Goal: Task Accomplishment & Management: Complete application form

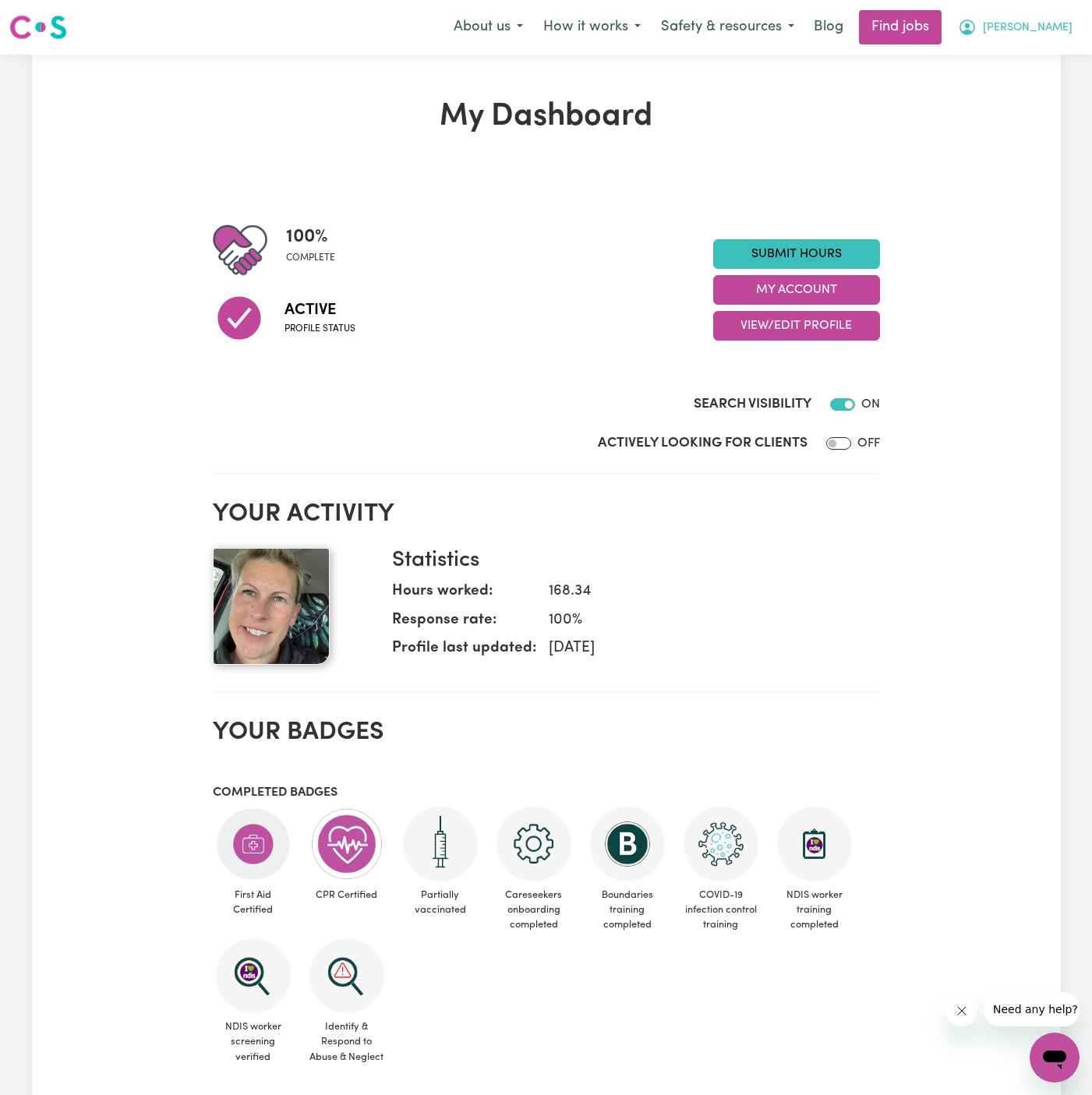
click at [1064, 22] on span "[PERSON_NAME]" at bounding box center [1027, 28] width 90 height 18
click at [1054, 52] on link "My Account" at bounding box center [1020, 61] width 123 height 30
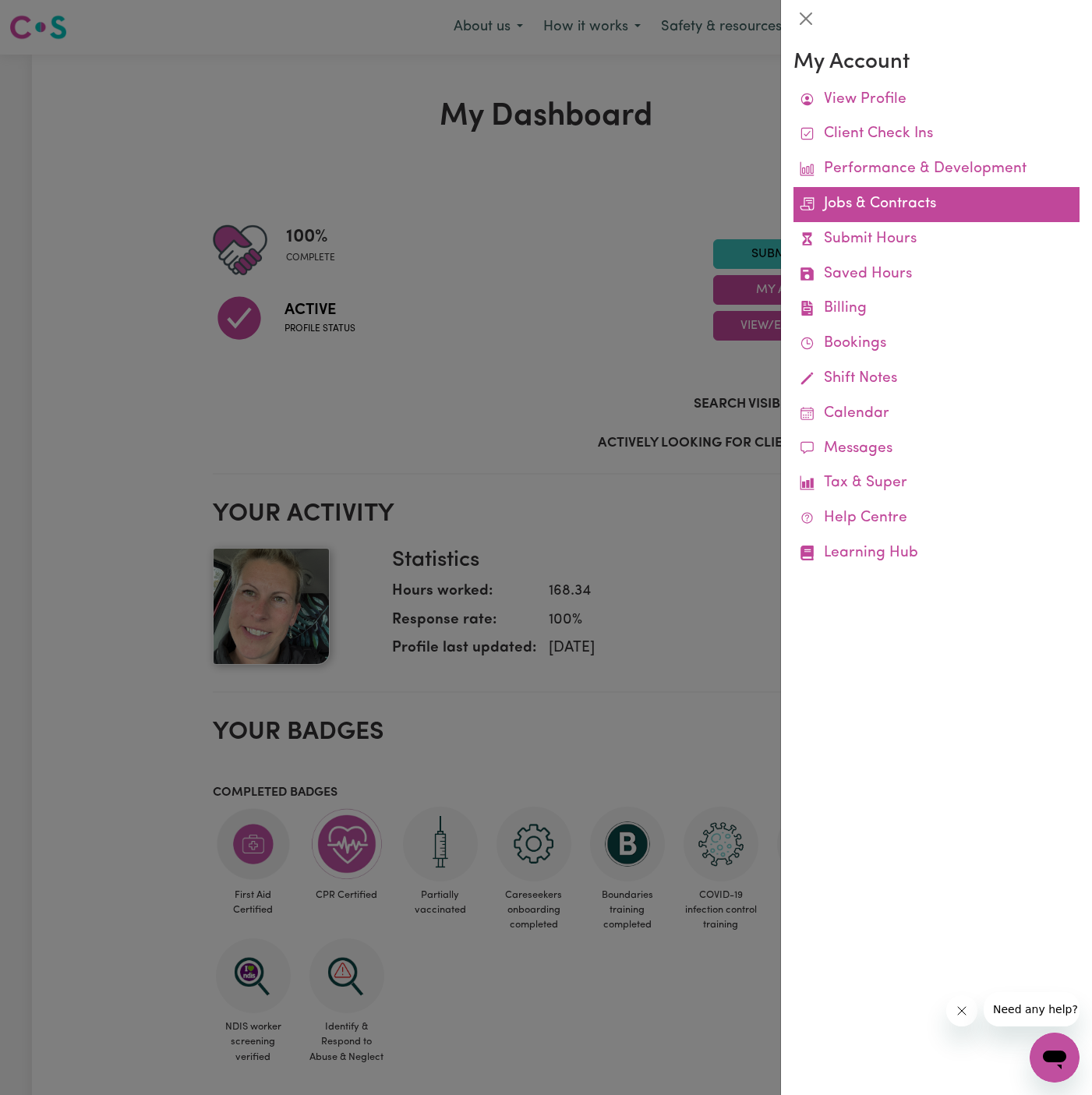
click at [880, 202] on link "Jobs & Contracts" at bounding box center [936, 205] width 286 height 35
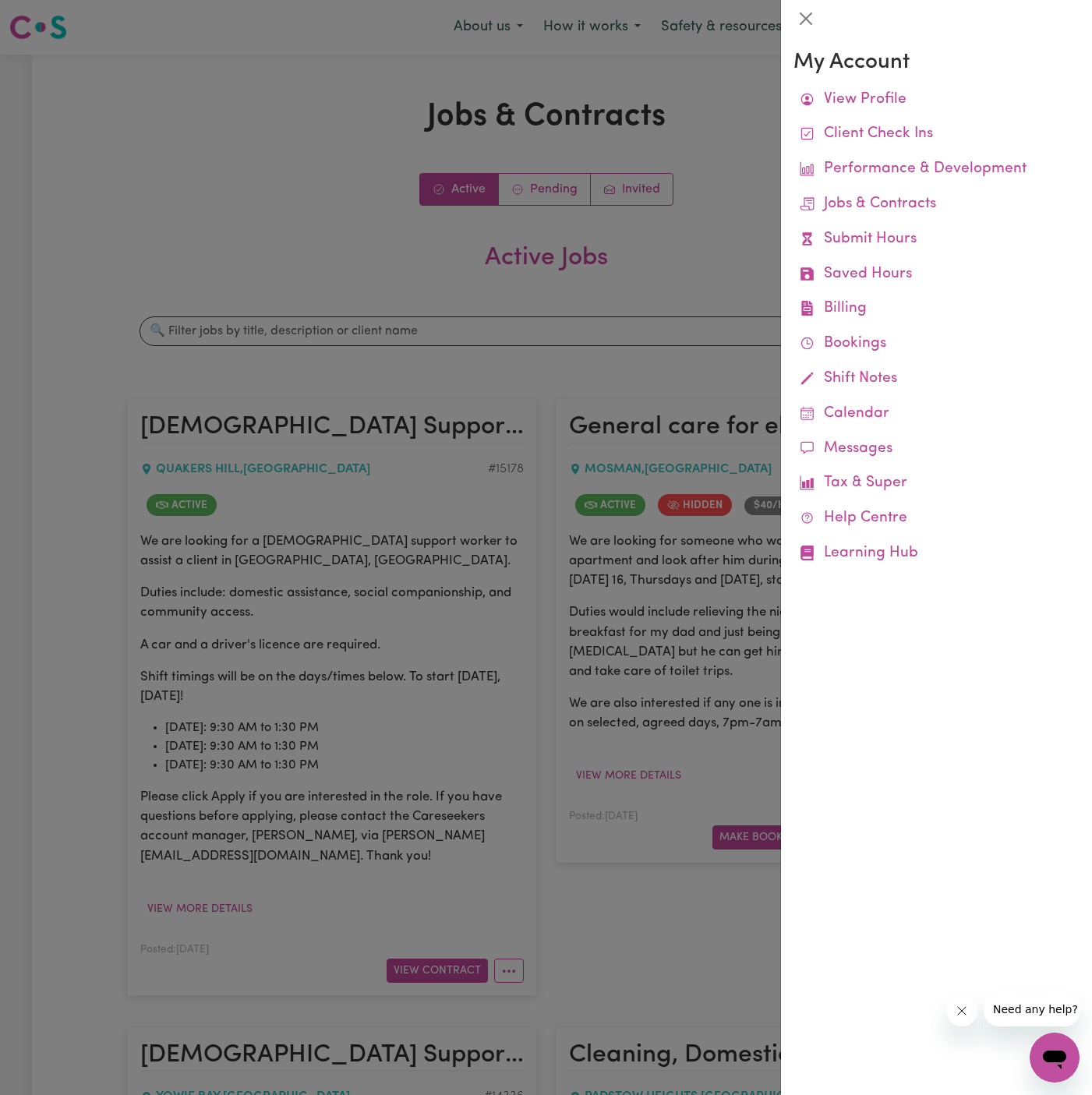
click at [720, 278] on div at bounding box center [546, 548] width 1092 height 1095
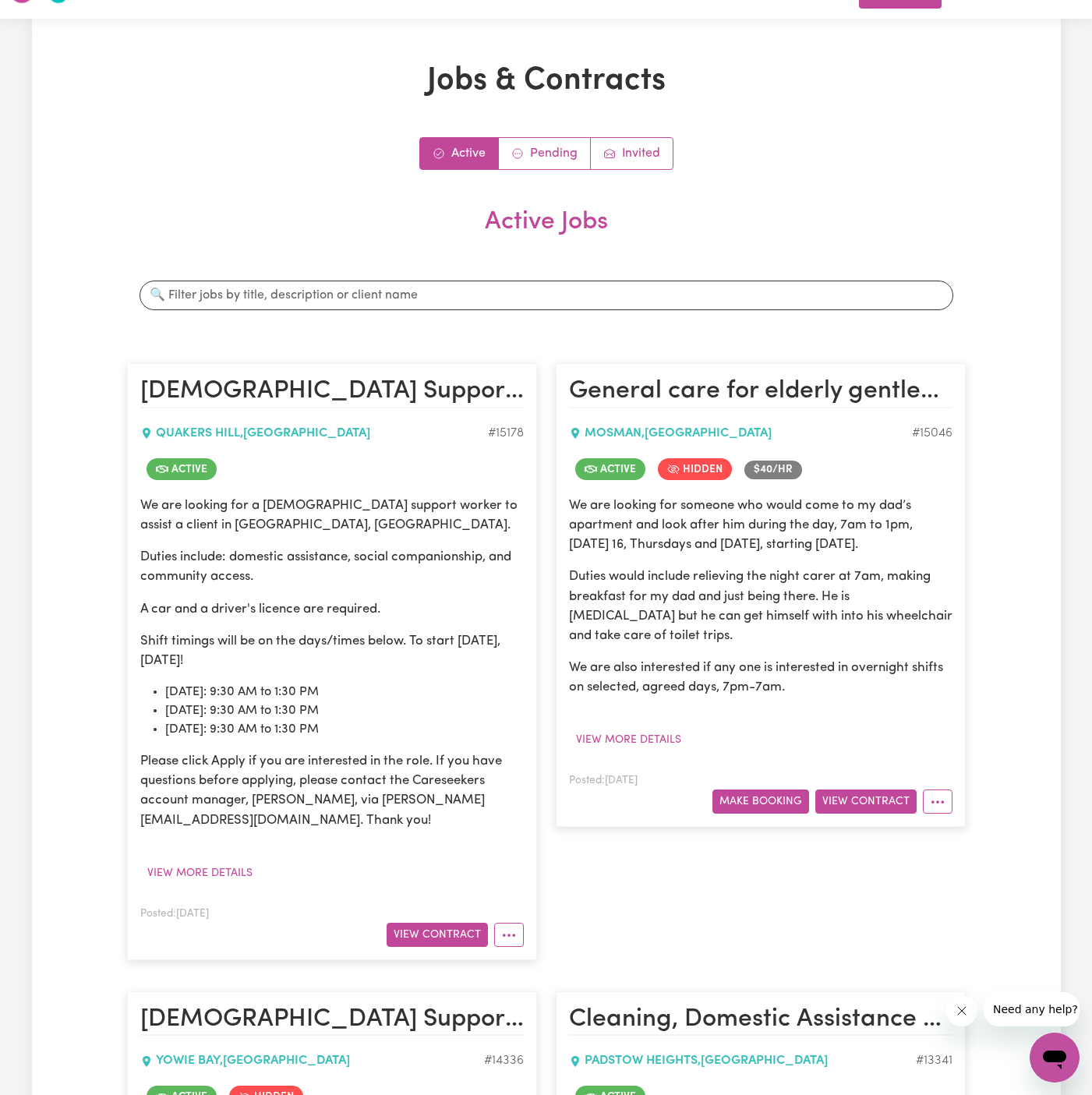
scroll to position [41, 0]
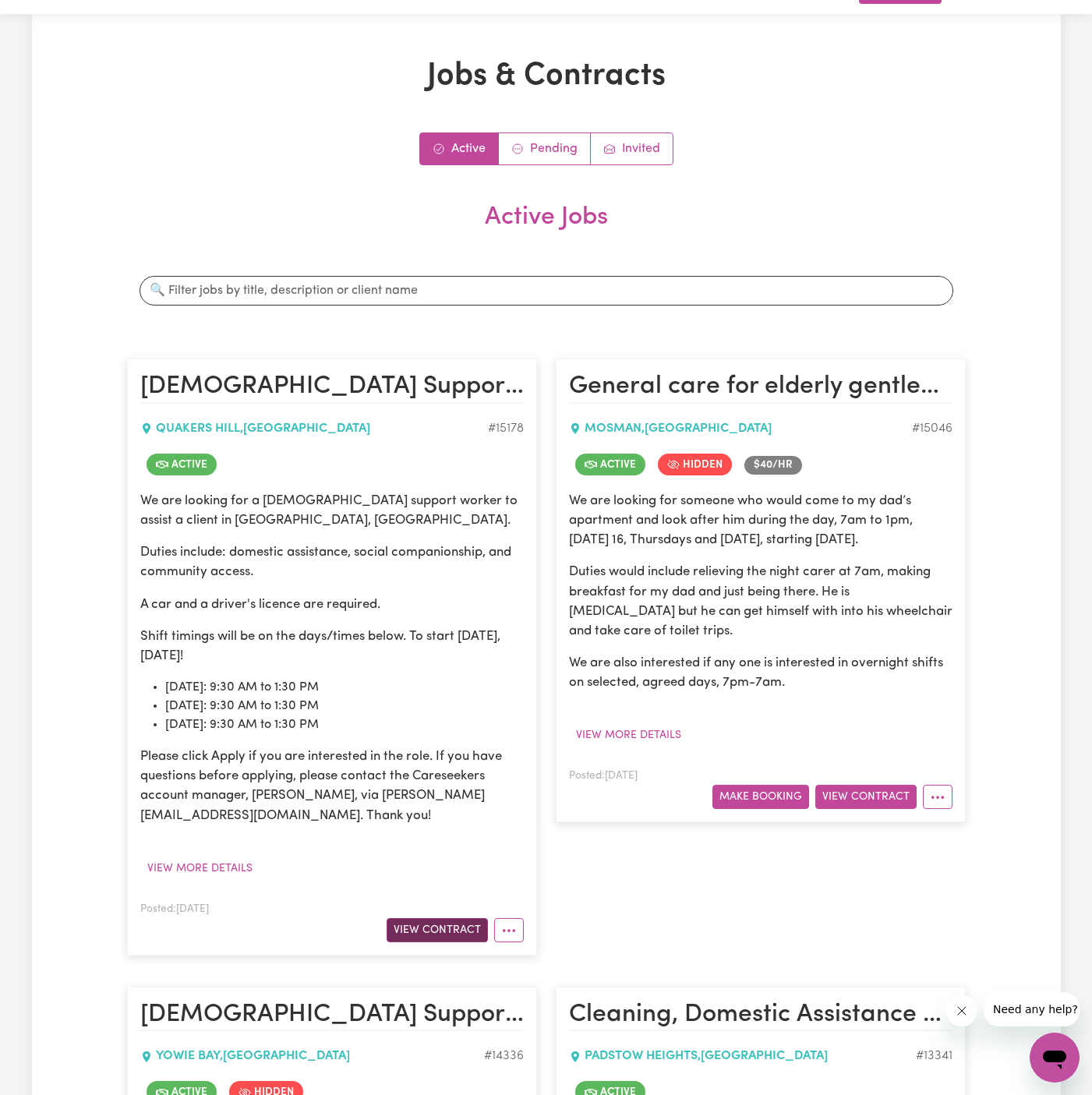
click at [448, 934] on button "View Contract" at bounding box center [436, 930] width 101 height 24
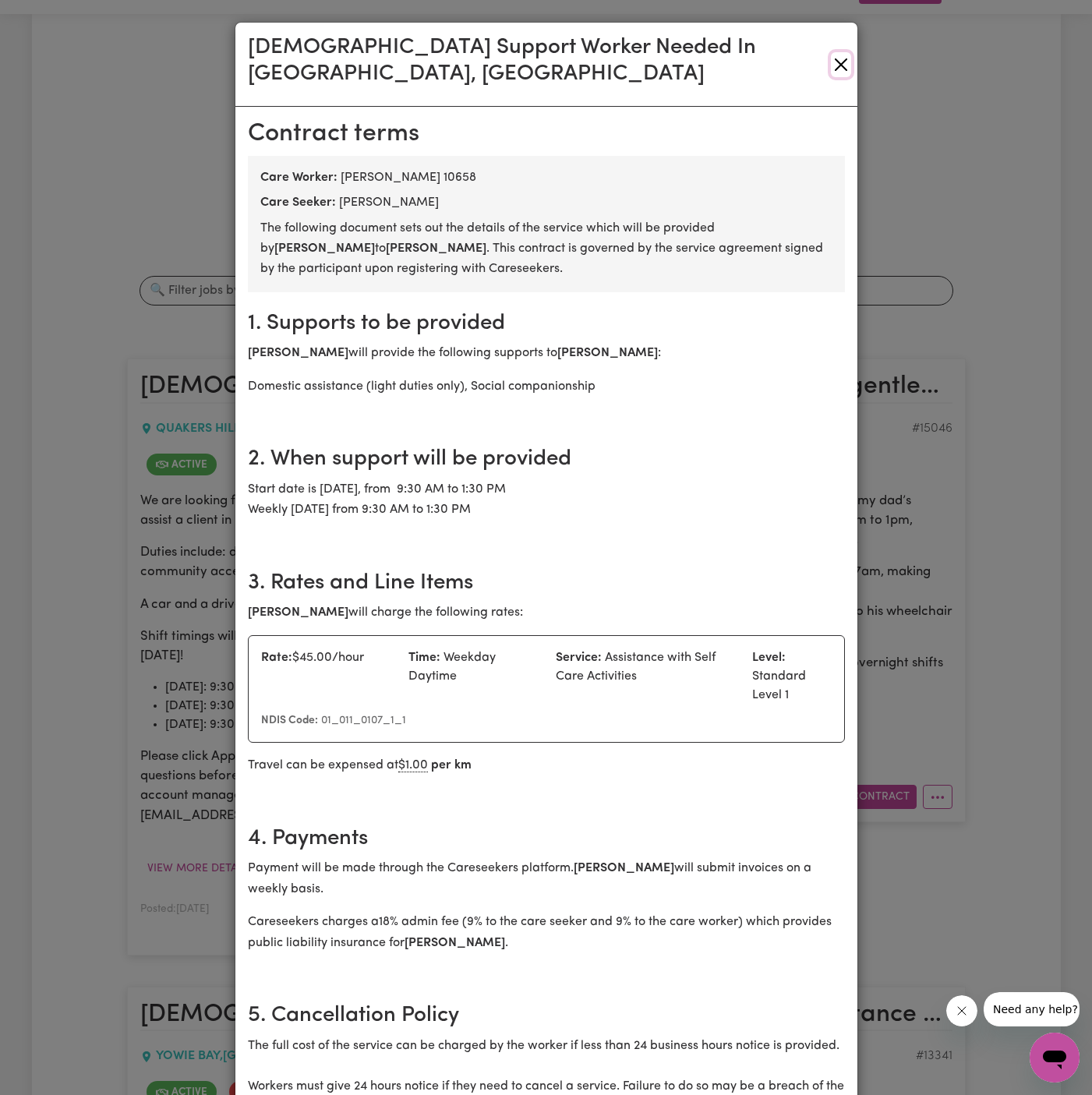
click at [837, 54] on button "Close" at bounding box center [841, 64] width 20 height 25
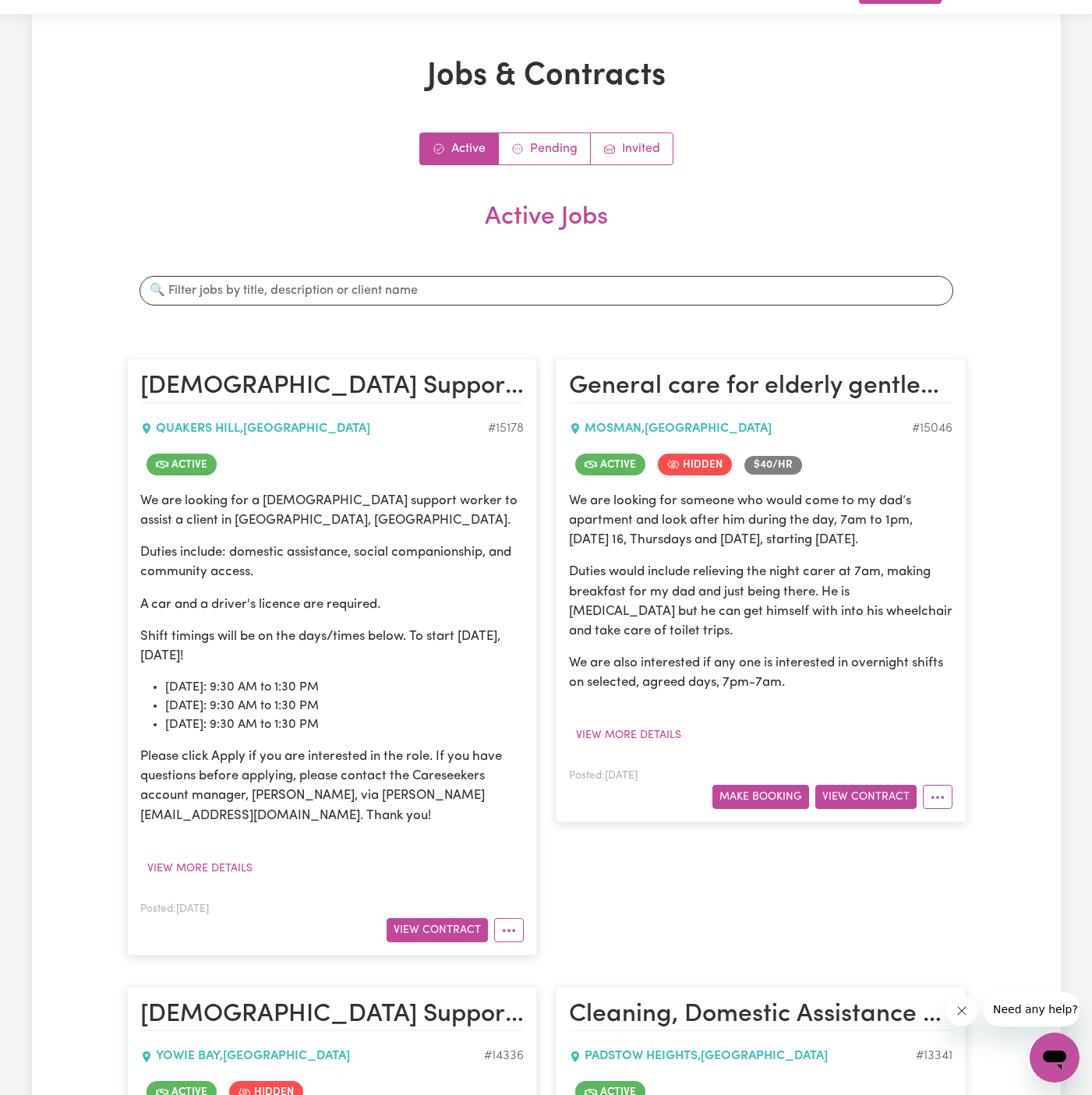
scroll to position [0, 0]
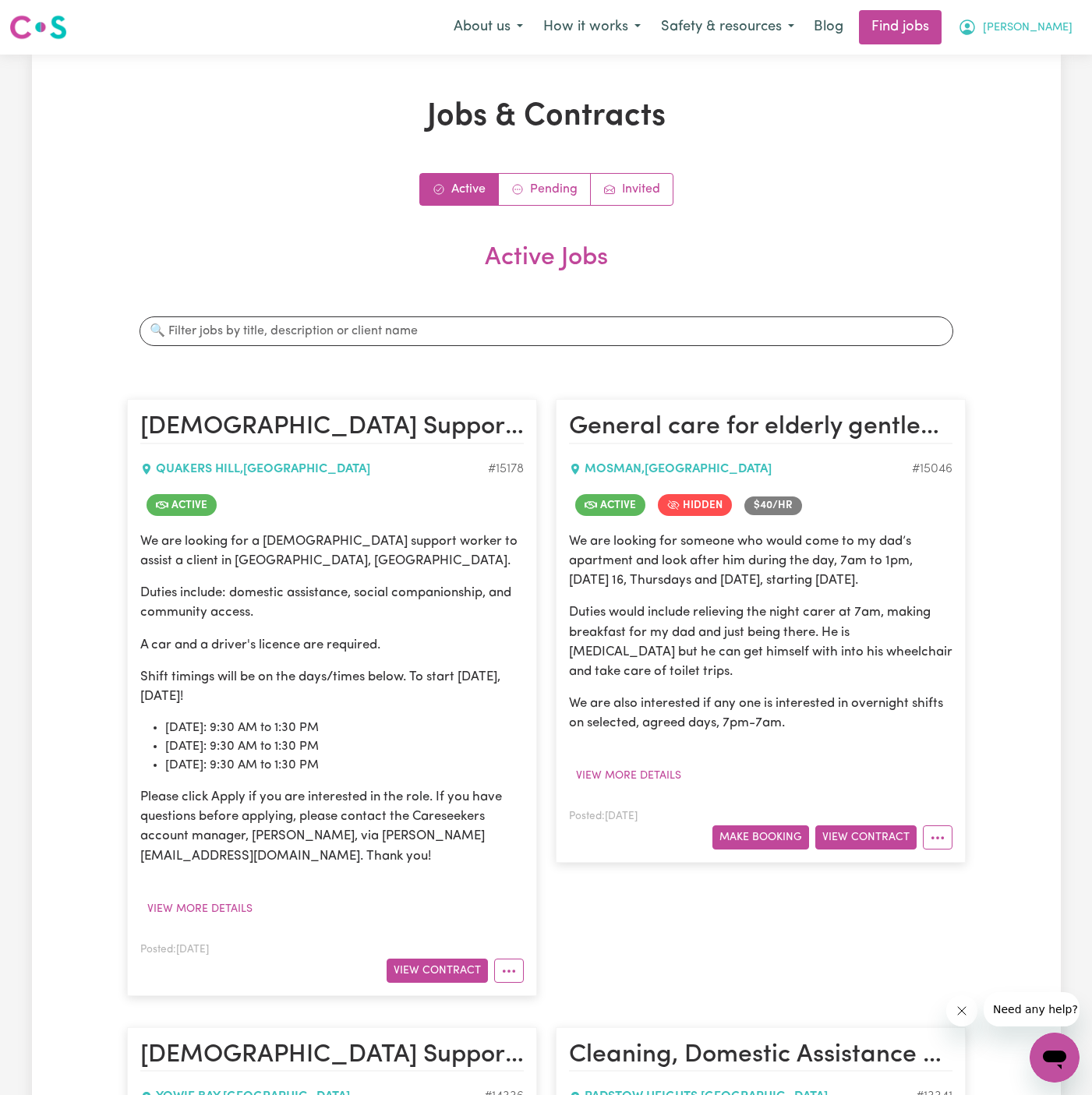
click at [1043, 32] on span "[PERSON_NAME]" at bounding box center [1027, 28] width 90 height 18
click at [1035, 52] on link "My Account" at bounding box center [1020, 61] width 123 height 30
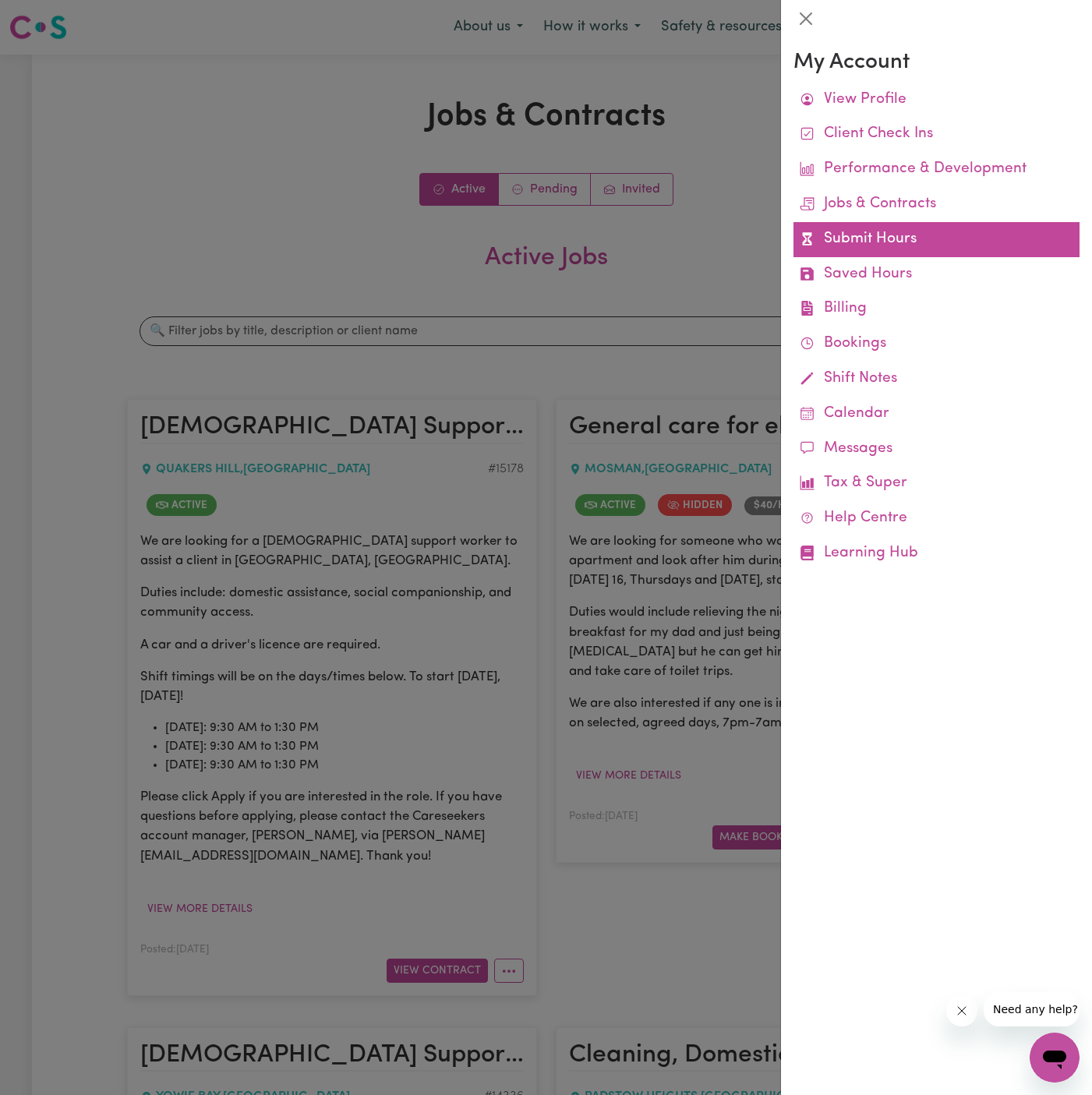
click at [877, 232] on link "Submit Hours" at bounding box center [936, 240] width 286 height 35
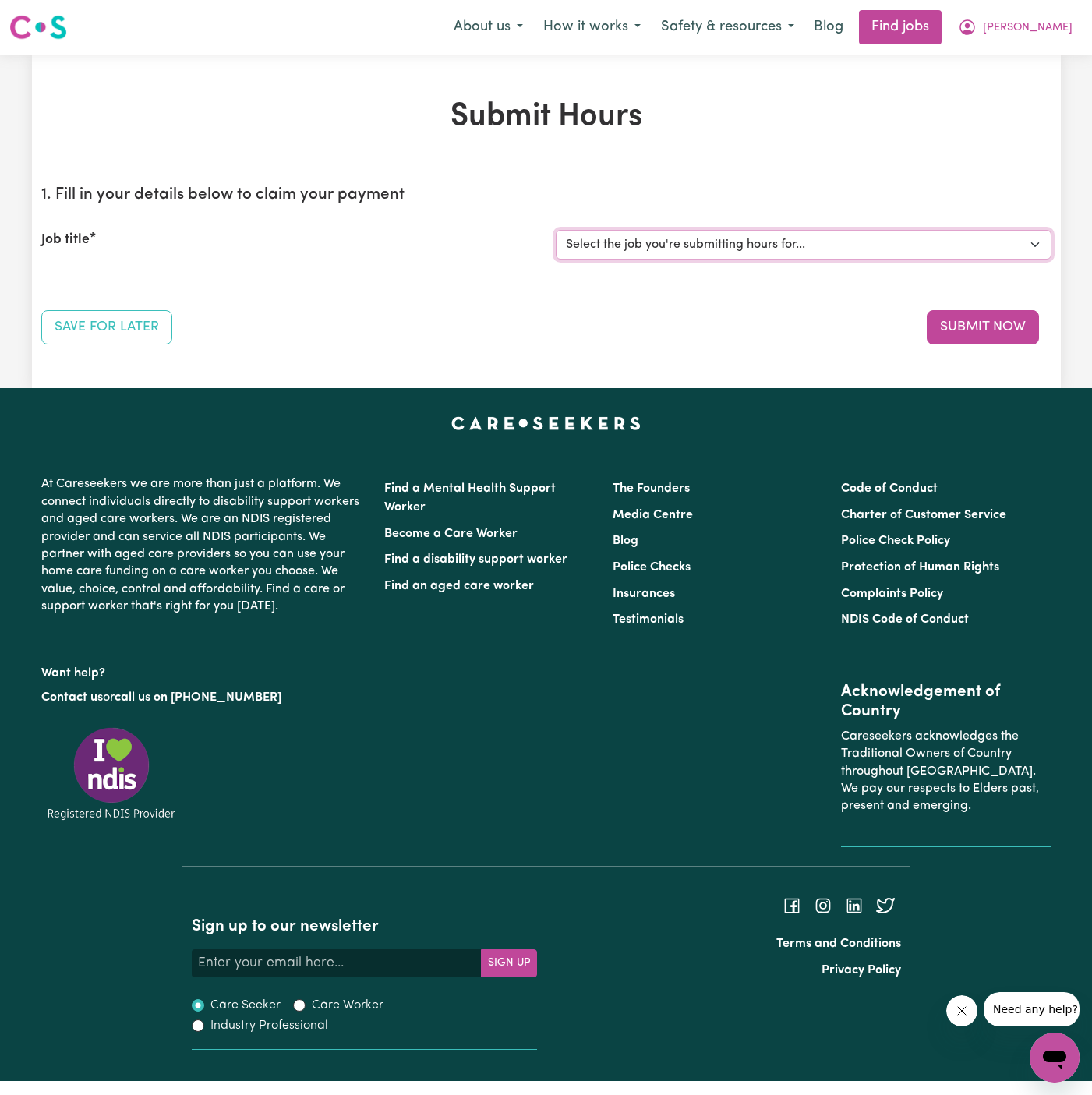
click at [734, 247] on select "Select the job you're submitting hours for... [[PERSON_NAME]] [DEMOGRAPHIC_DATA…" at bounding box center [803, 245] width 496 height 30
select select "15178"
click at [556, 230] on select "Select the job you're submitting hours for... [[PERSON_NAME]] [DEMOGRAPHIC_DATA…" at bounding box center [803, 245] width 496 height 30
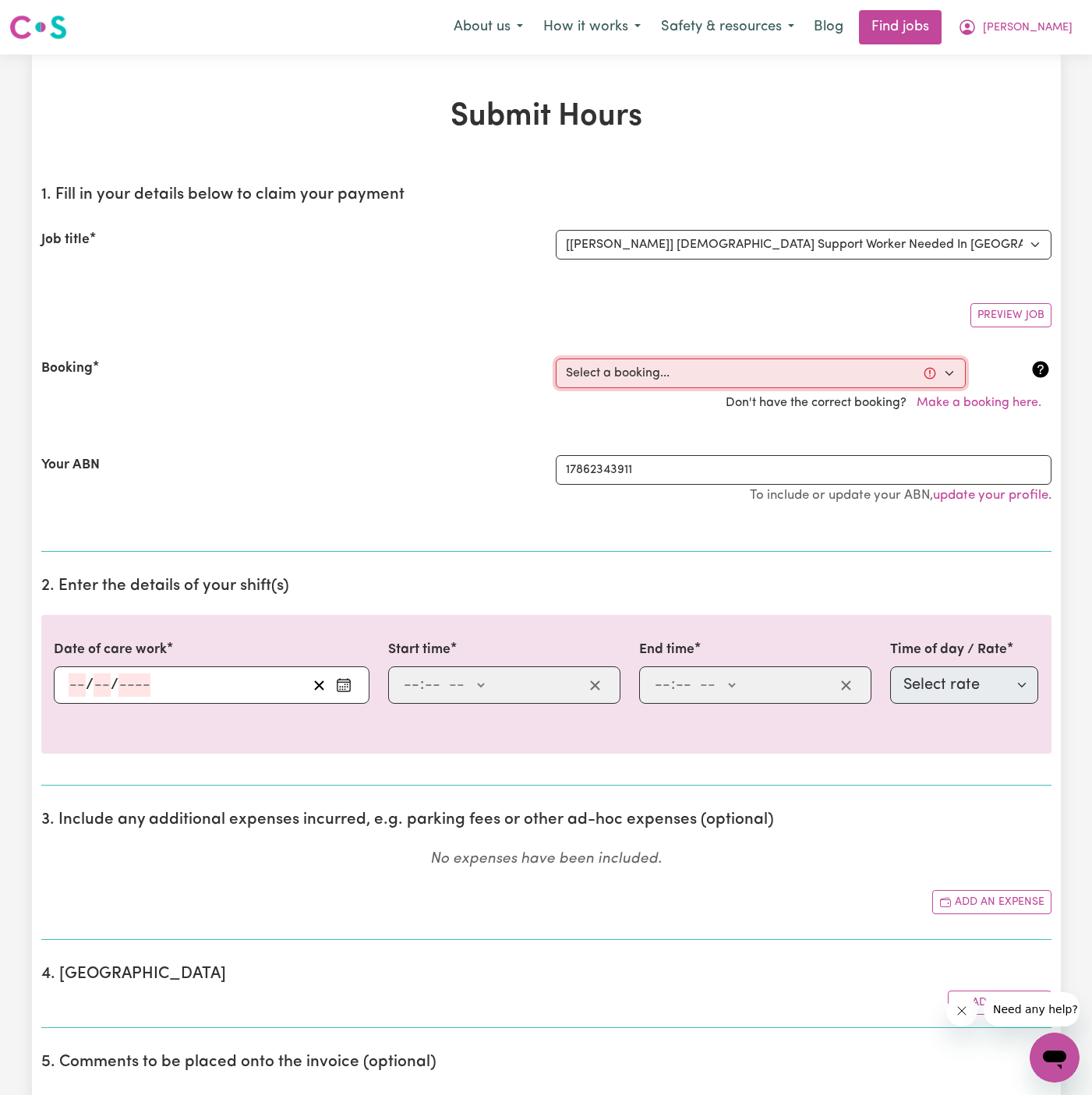
click at [659, 377] on select "Select a booking... [DATE] 09:30am to 01:30pm (RECURRING) [DATE] 09:30am to 01:…" at bounding box center [760, 373] width 410 height 30
select select "367914"
click at [556, 359] on select "Select a booking... [DATE] 09:30am to 01:30pm (RECURRING) [DATE] 09:30am to 01:…" at bounding box center [760, 373] width 410 height 30
type input "[DATE]"
type input "14"
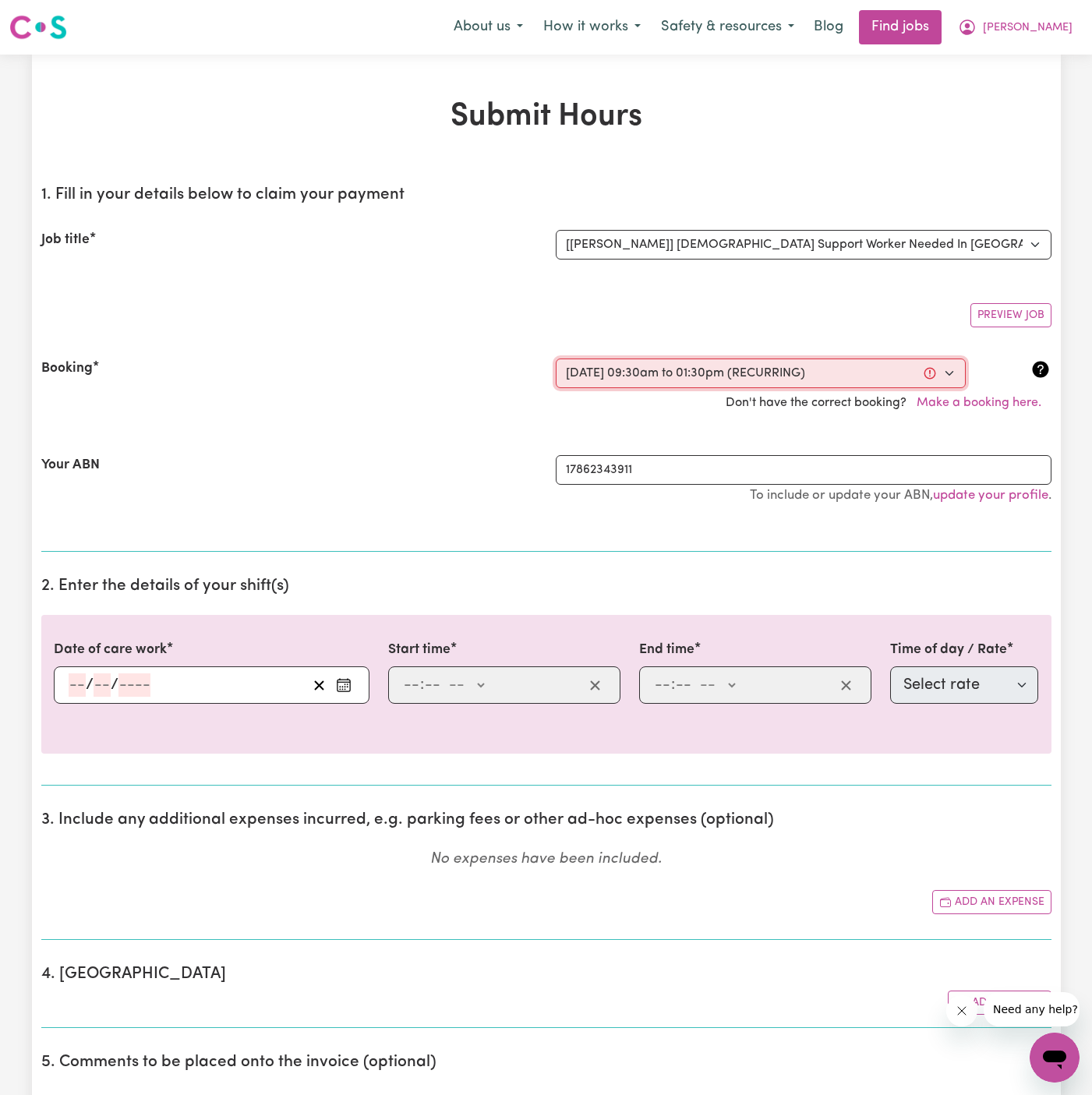
type input "10"
type input "2025"
type input "09:30"
type input "9"
type input "30"
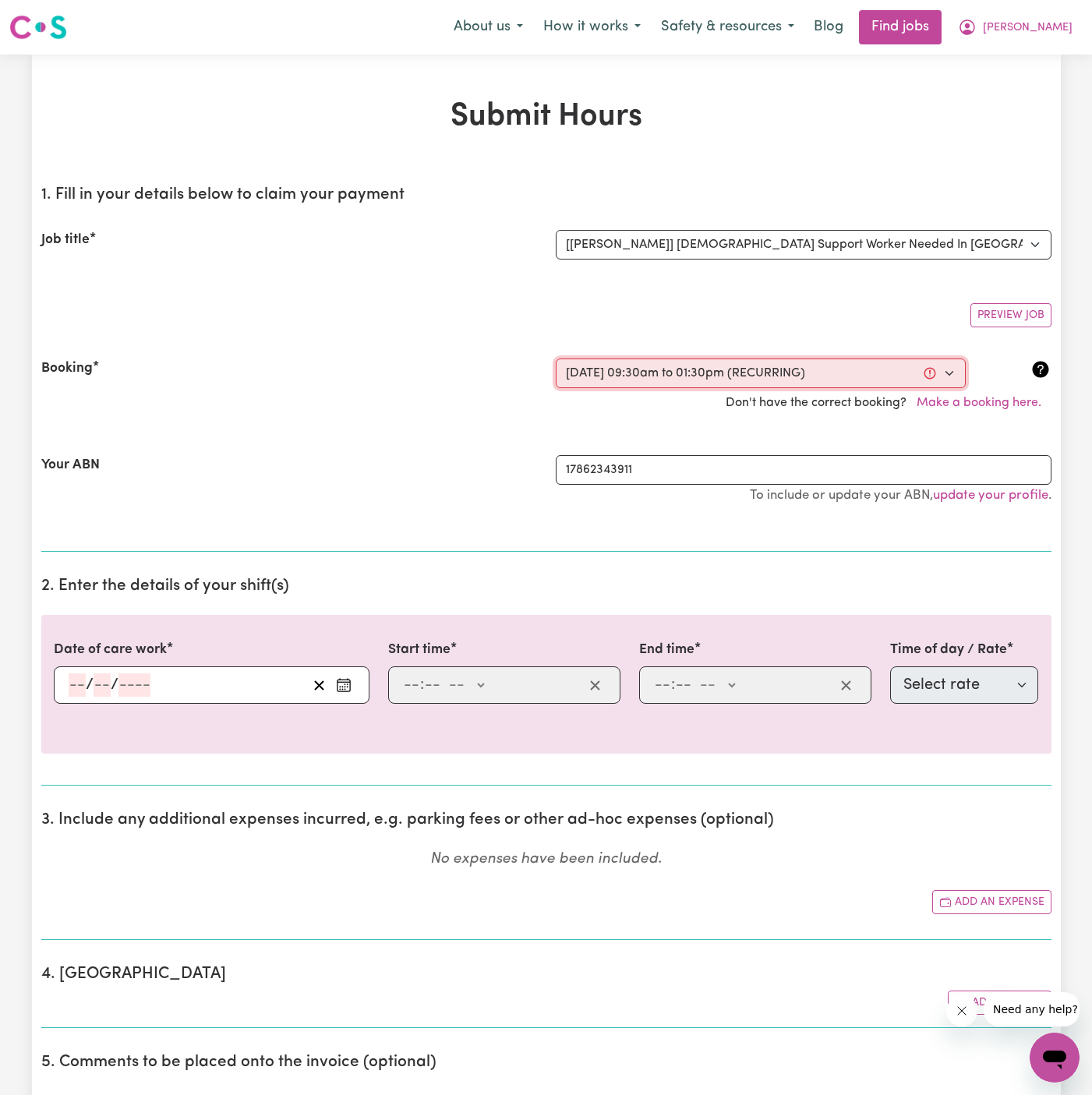
select select "am"
type input "13:30"
type input "1"
type input "30"
select select "pm"
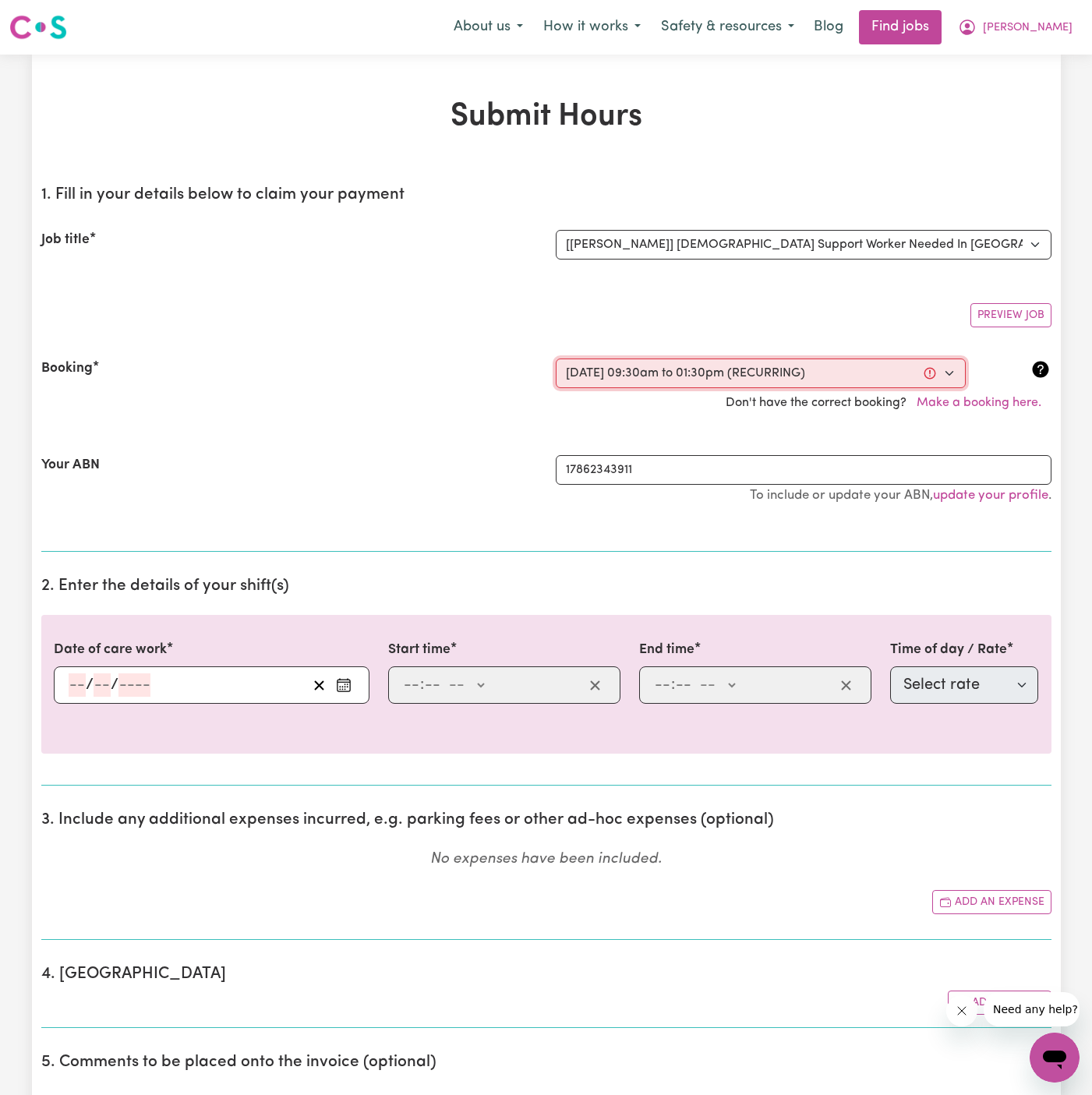
select select "63213"
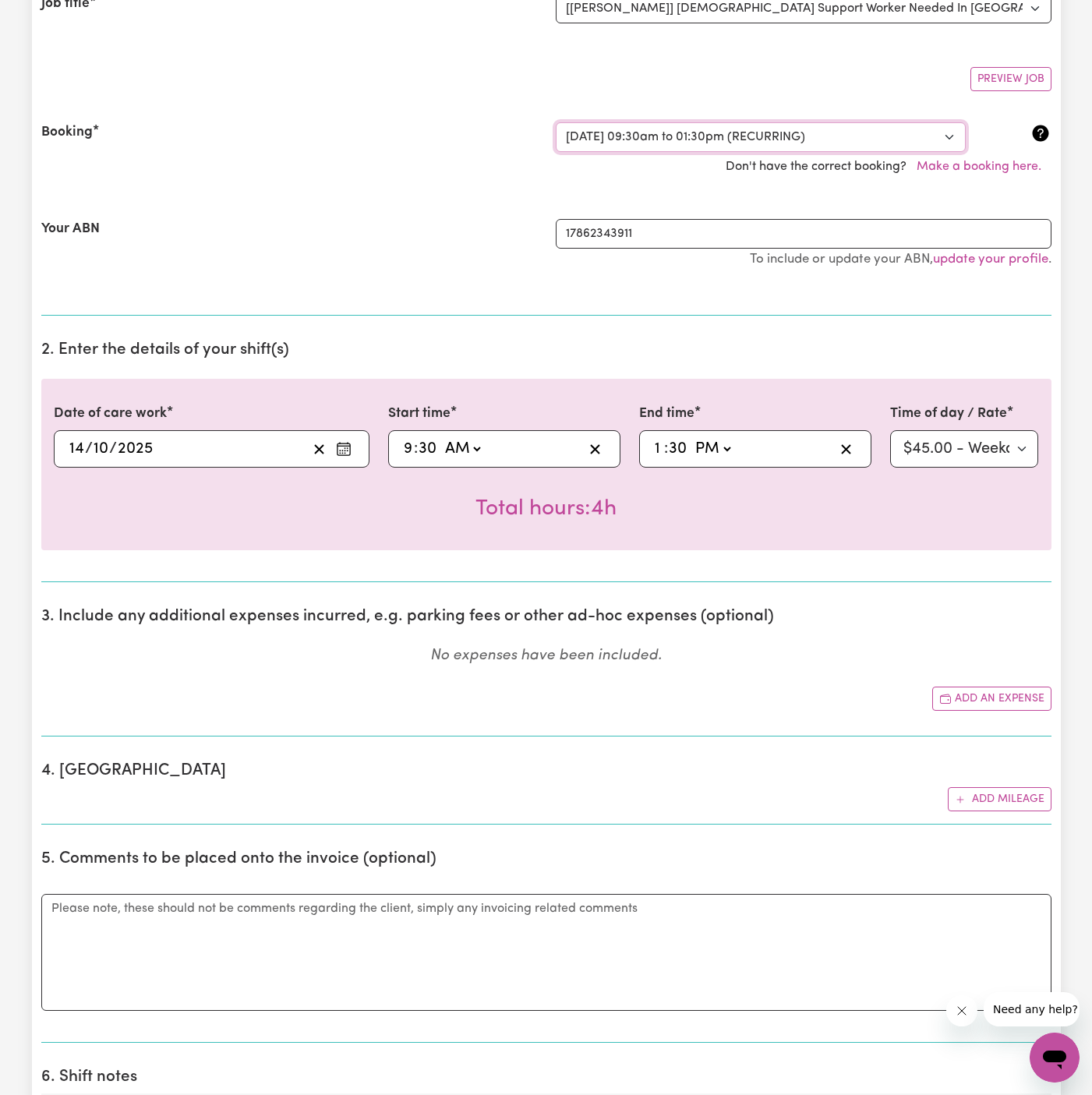
scroll to position [465, 0]
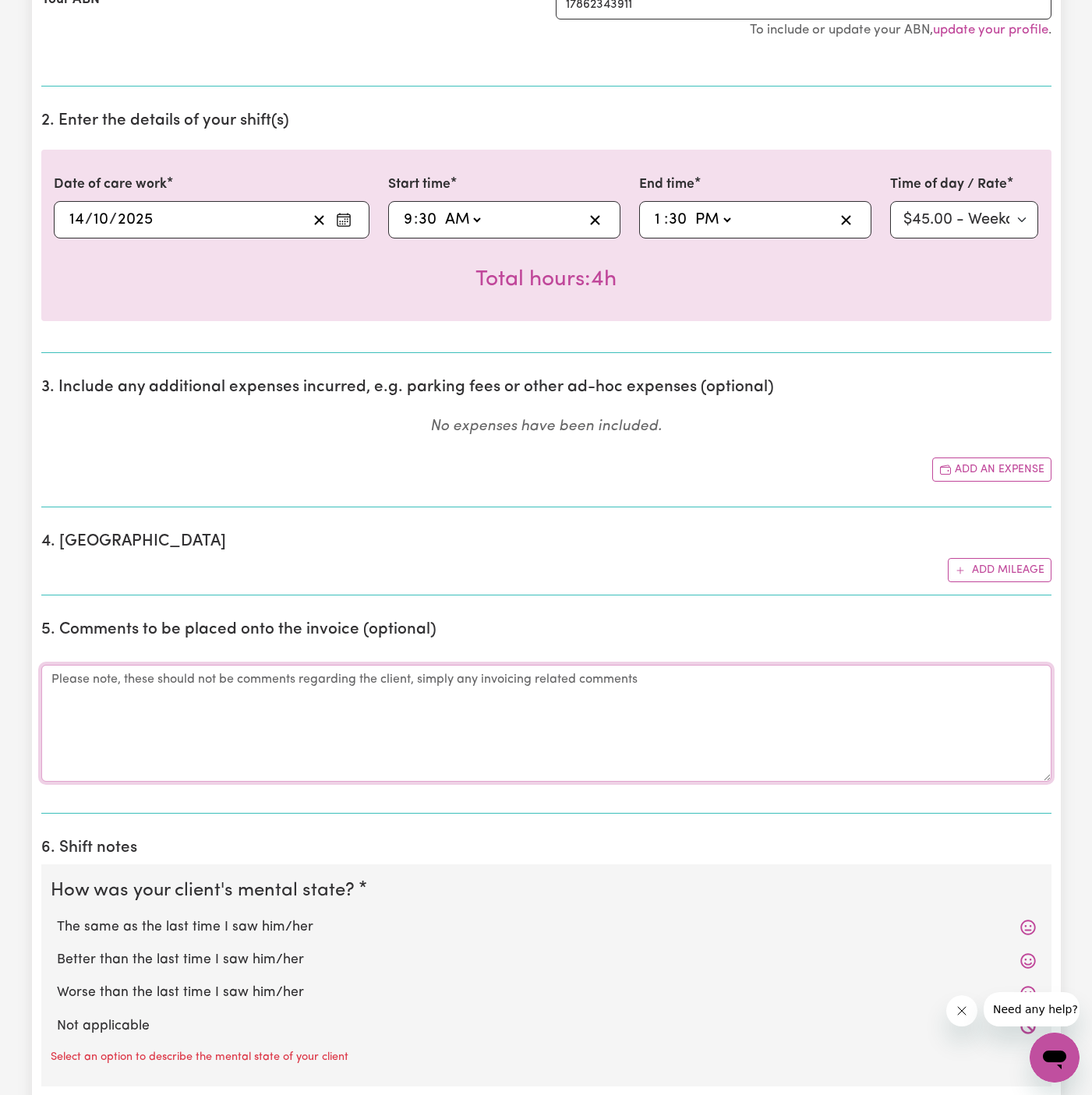
click at [571, 705] on textarea "Comments" at bounding box center [546, 724] width 1010 height 117
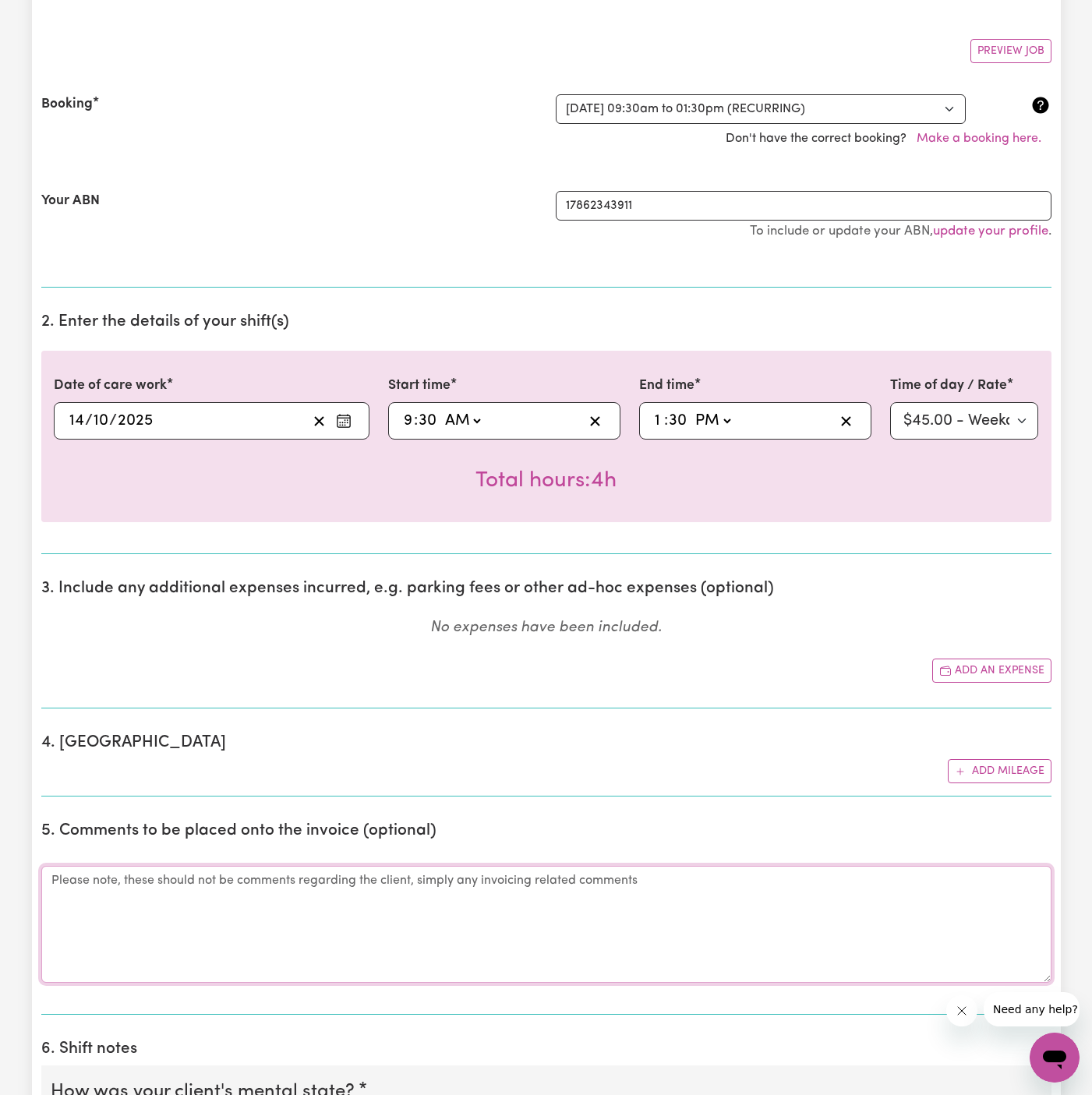
scroll to position [0, 0]
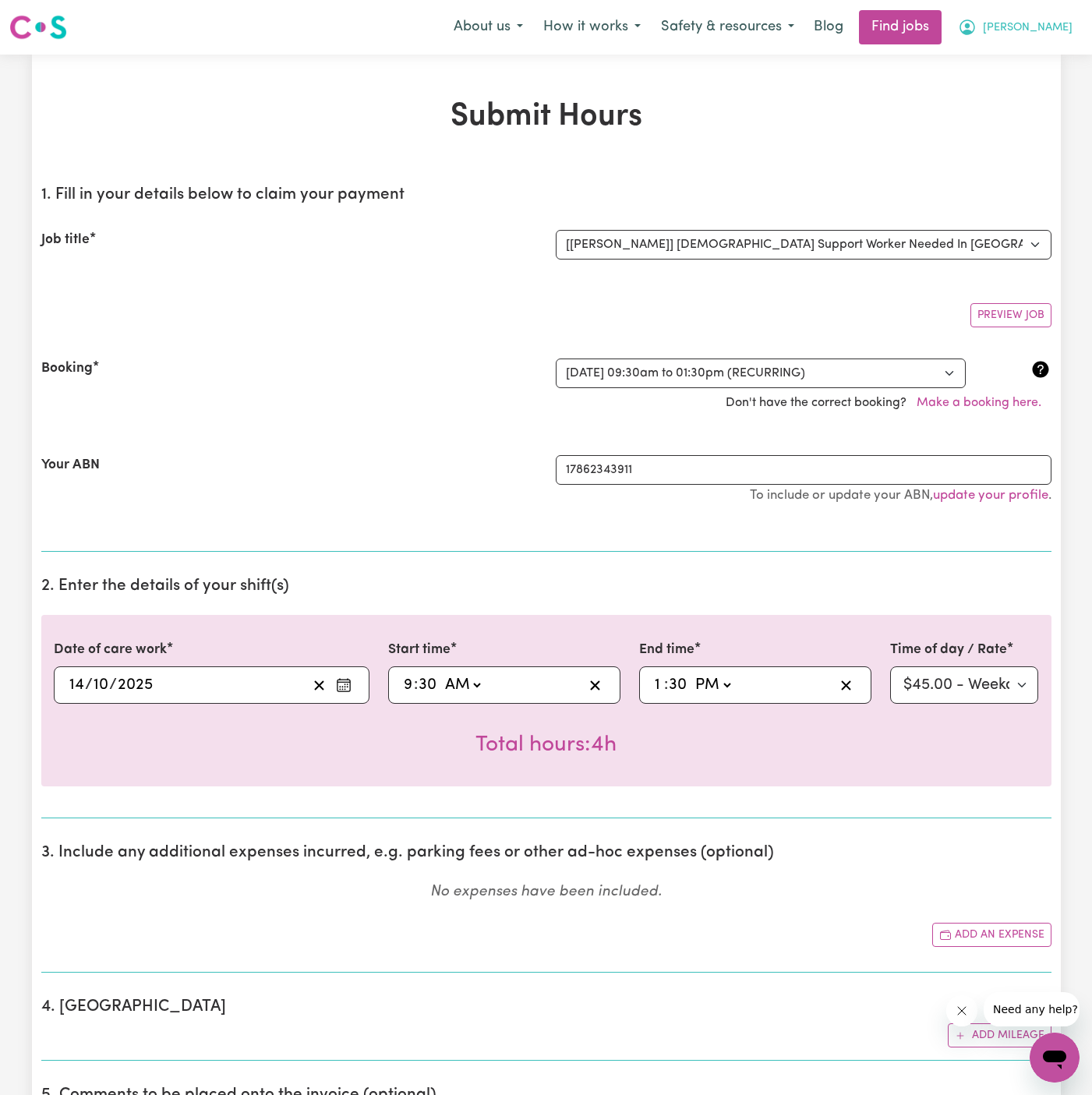
click at [1041, 25] on span "[PERSON_NAME]" at bounding box center [1027, 28] width 90 height 18
click at [1039, 122] on link "Logout" at bounding box center [1020, 120] width 123 height 30
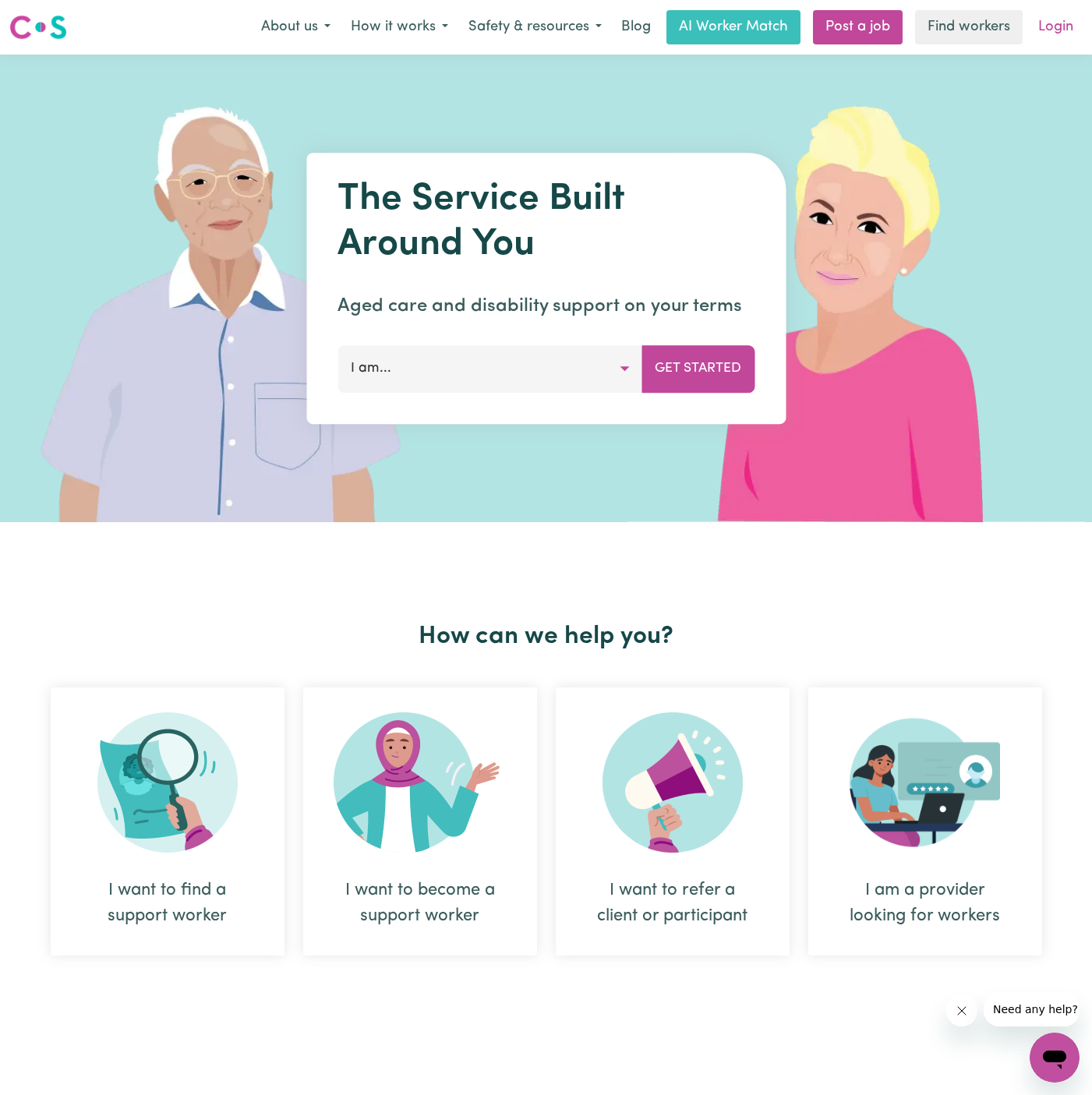
click at [1054, 41] on link "Login" at bounding box center [1056, 27] width 54 height 34
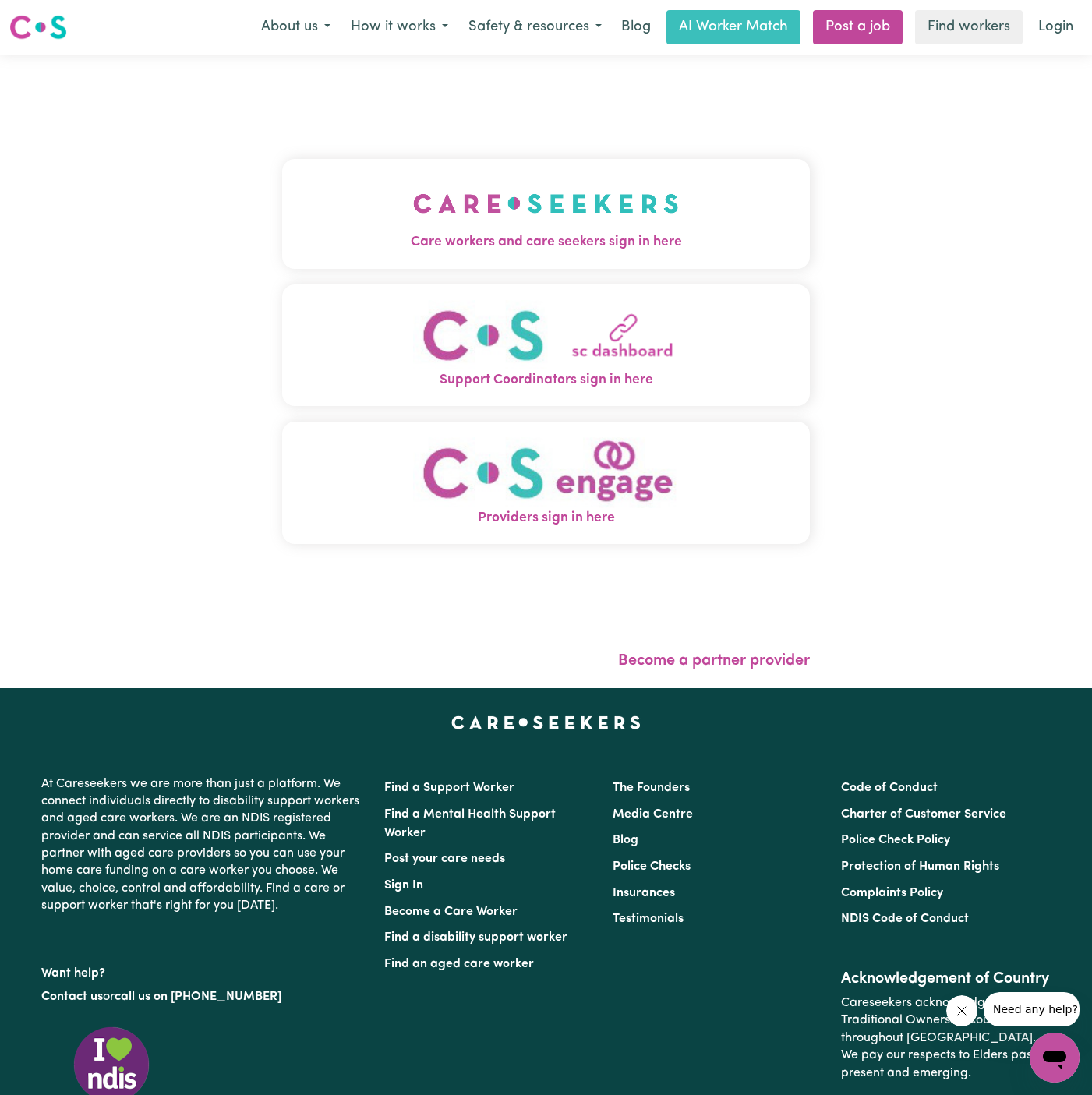
click at [476, 192] on img "Care workers and care seekers sign in here" at bounding box center [546, 203] width 266 height 57
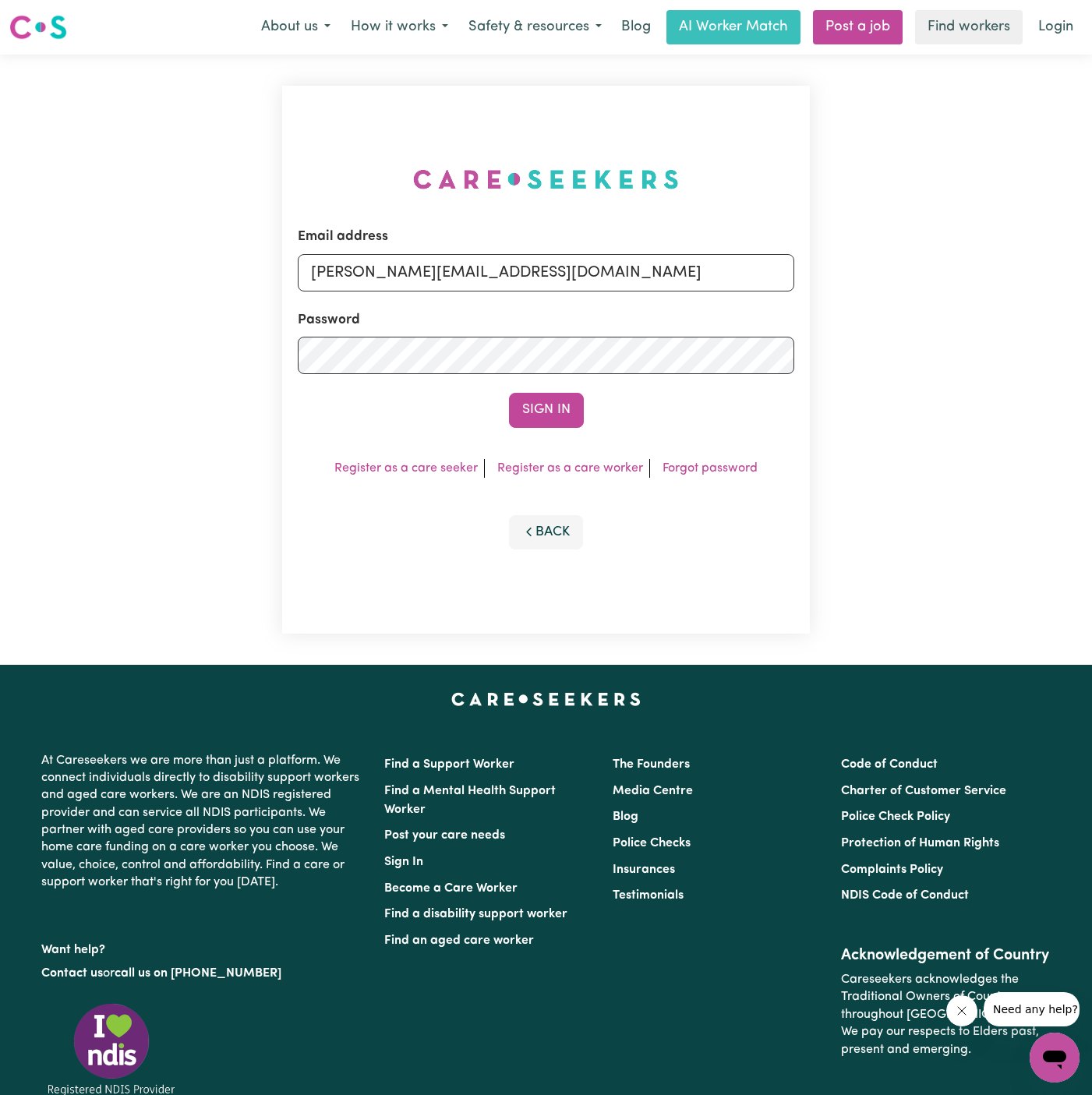
click at [492, 298] on form "Email address [PERSON_NAME][EMAIL_ADDRESS][DOMAIN_NAME] Password Sign In" at bounding box center [546, 327] width 496 height 200
click at [558, 258] on input "[PERSON_NAME][EMAIL_ADDRESS][DOMAIN_NAME]" at bounding box center [546, 272] width 496 height 37
click at [401, 277] on input "[PERSON_NAME][EMAIL_ADDRESS][DOMAIN_NAME]" at bounding box center [546, 272] width 496 height 37
drag, startPoint x: 388, startPoint y: 275, endPoint x: 1042, endPoint y: 271, distance: 654.0
click at [1042, 271] on div "Email address [EMAIL_ADDRESS][DOMAIN_NAME] Password Sign In Register as a care …" at bounding box center [546, 359] width 1092 height 610
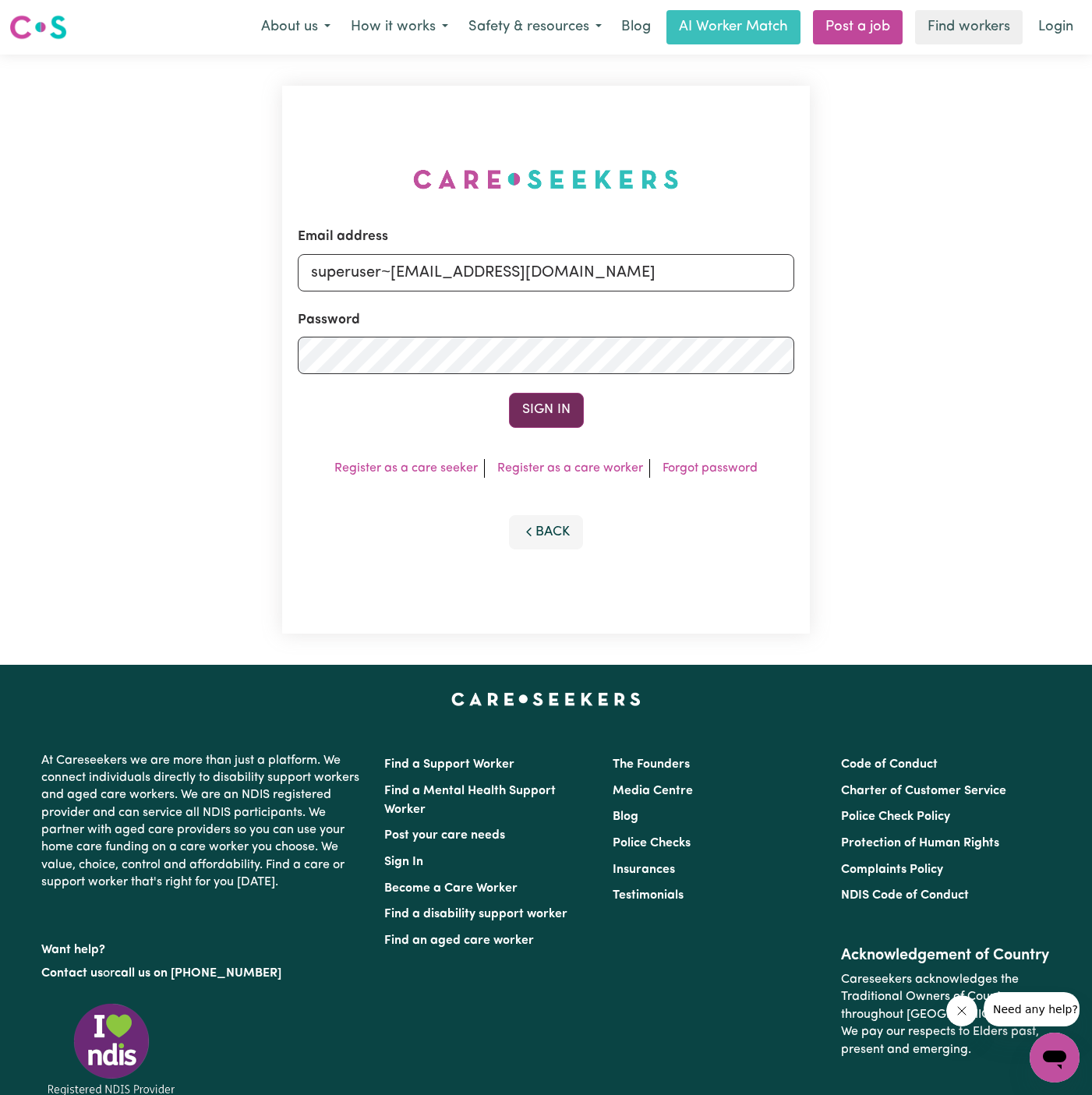
type input "superuser~[EMAIL_ADDRESS][DOMAIN_NAME]"
click at [530, 421] on button "Sign In" at bounding box center [546, 409] width 75 height 34
